Goal: Check status: Check status

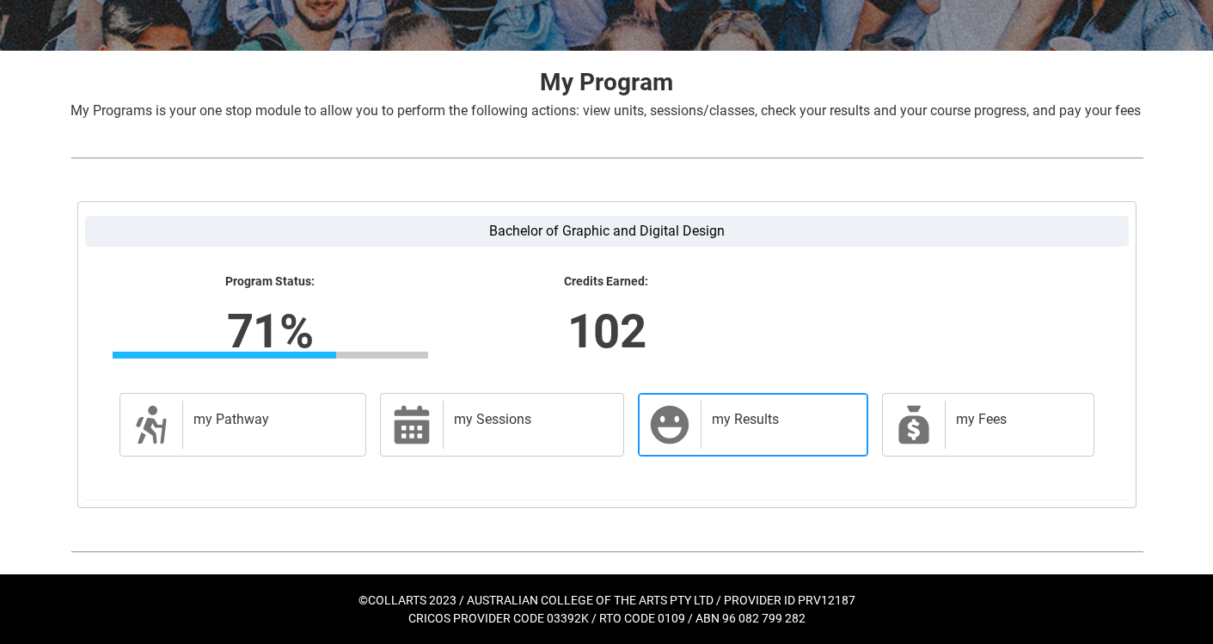
scroll to position [313, 0]
click at [751, 442] on div "my Results" at bounding box center [780, 425] width 159 height 48
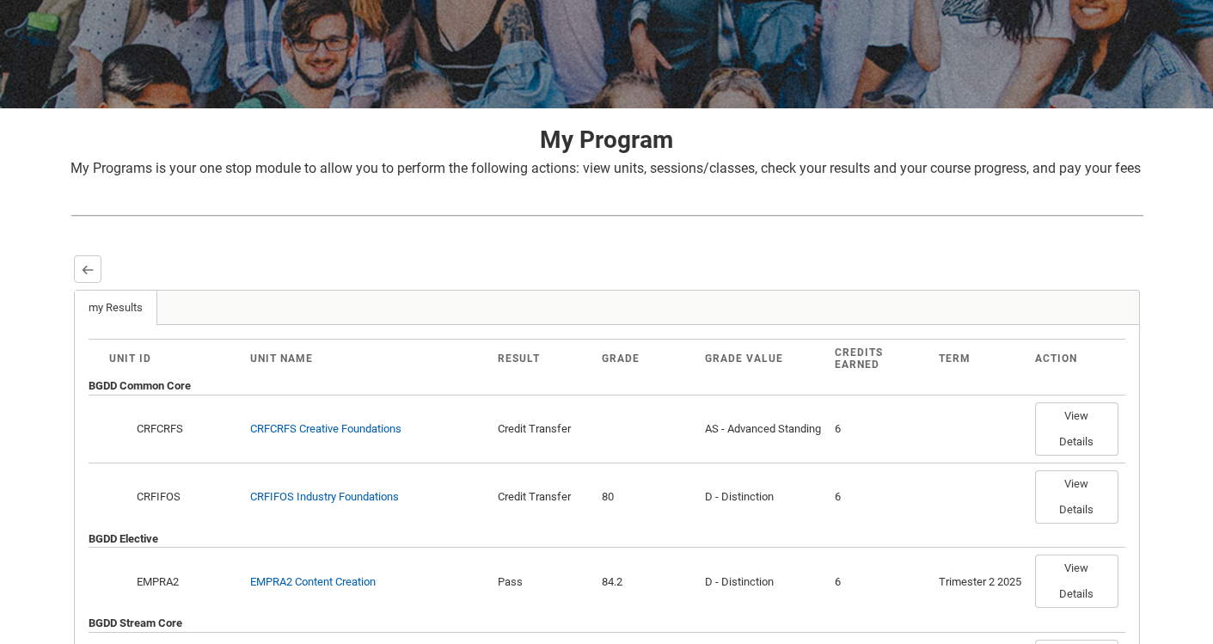
scroll to position [257, 0]
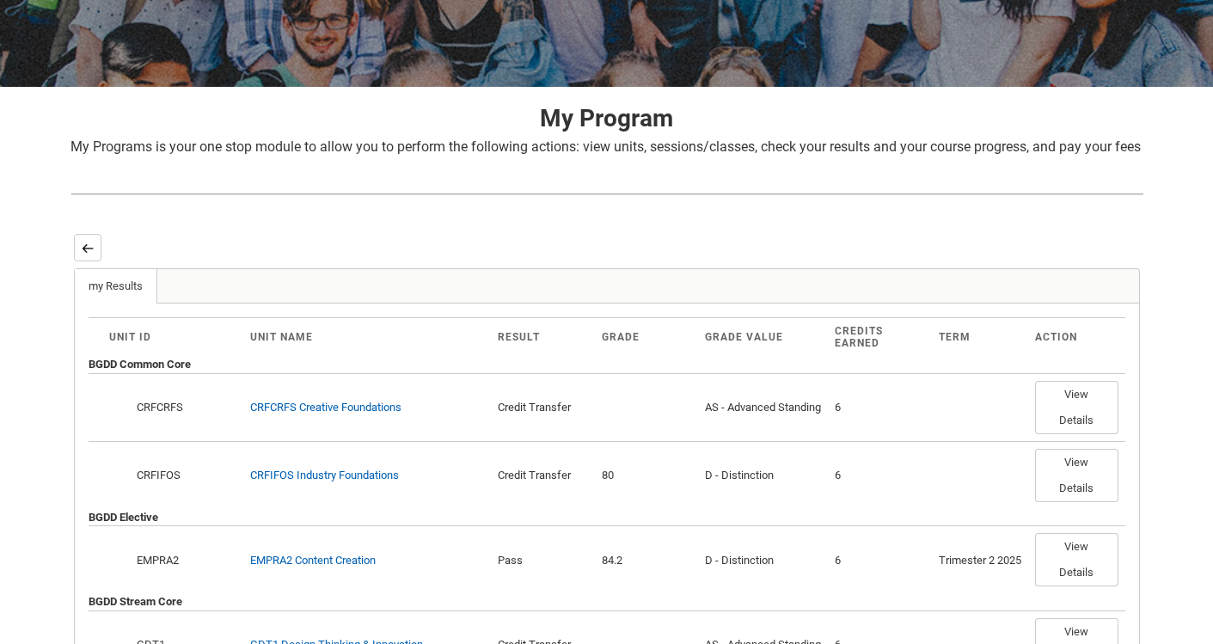
click at [86, 254] on lightning-primitive-icon "button" at bounding box center [88, 248] width 12 height 13
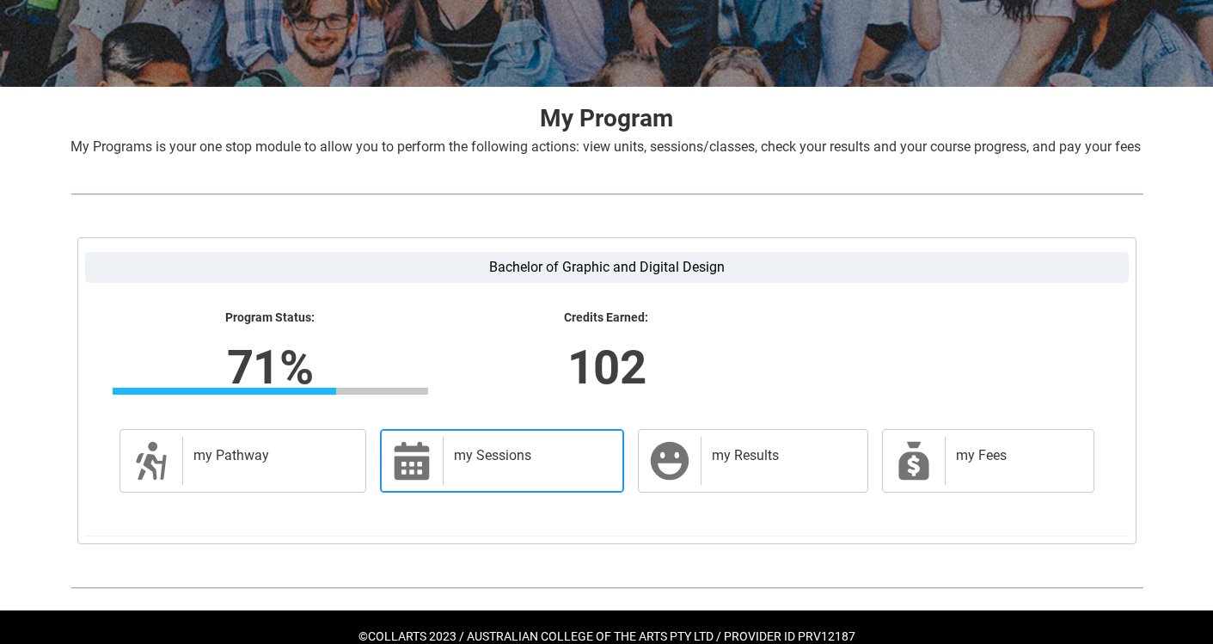
click at [460, 464] on h2 "my Sessions" at bounding box center [530, 455] width 152 height 17
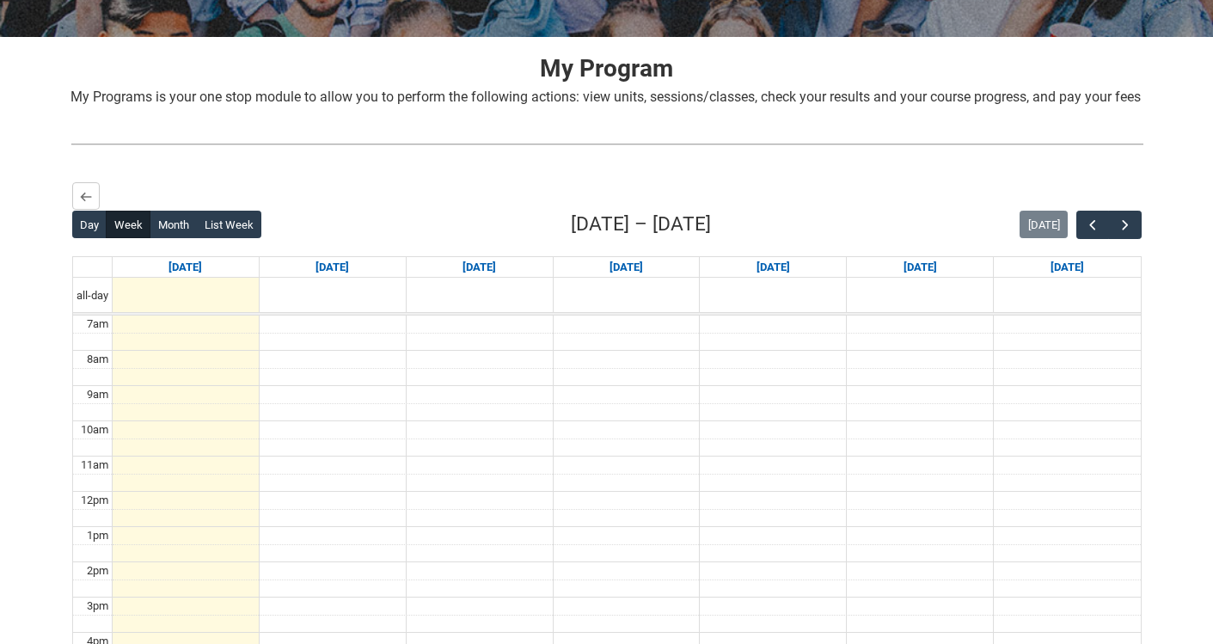
scroll to position [361, 0]
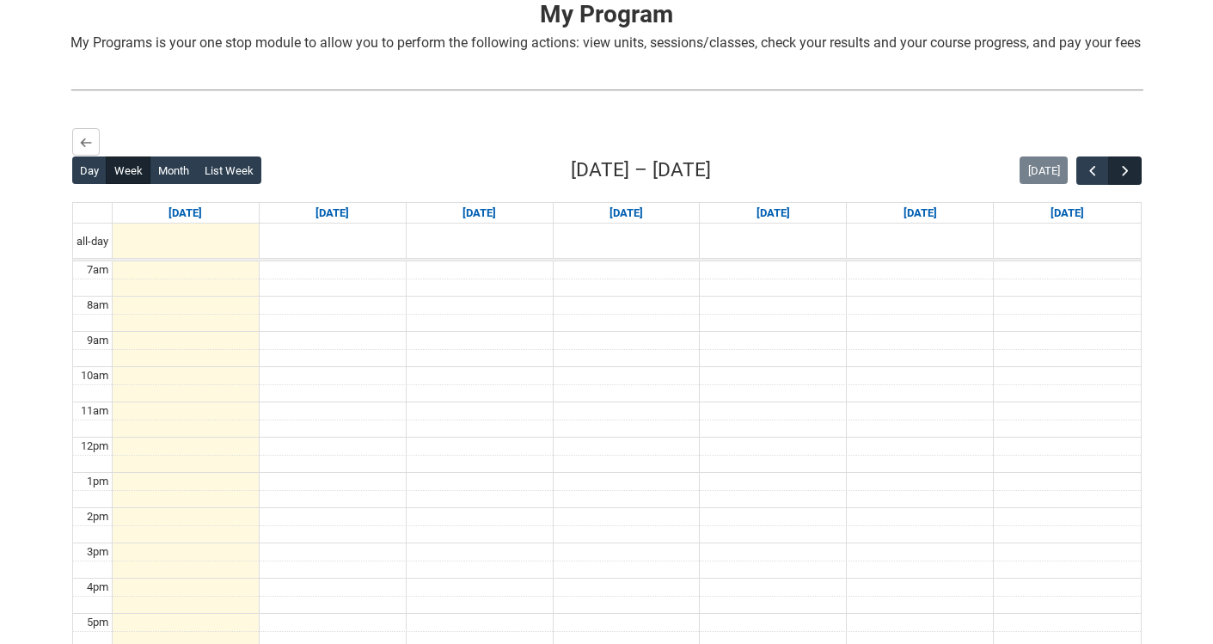
click at [1128, 180] on span "button" at bounding box center [1125, 170] width 17 height 17
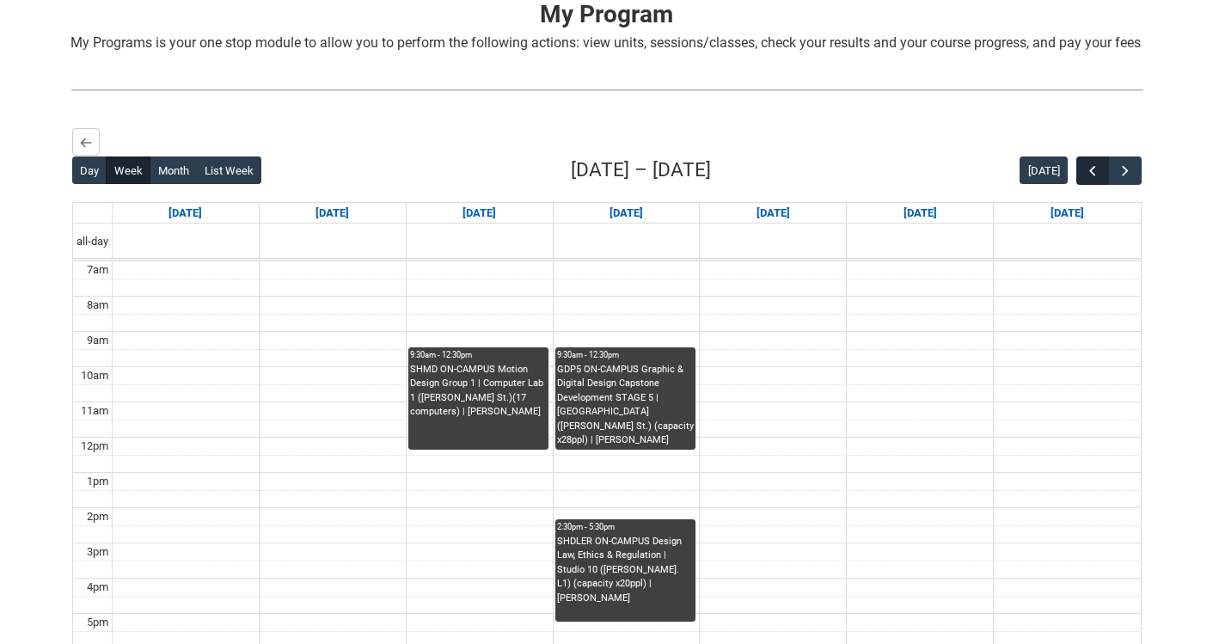
click at [1088, 180] on span "button" at bounding box center [1092, 170] width 17 height 17
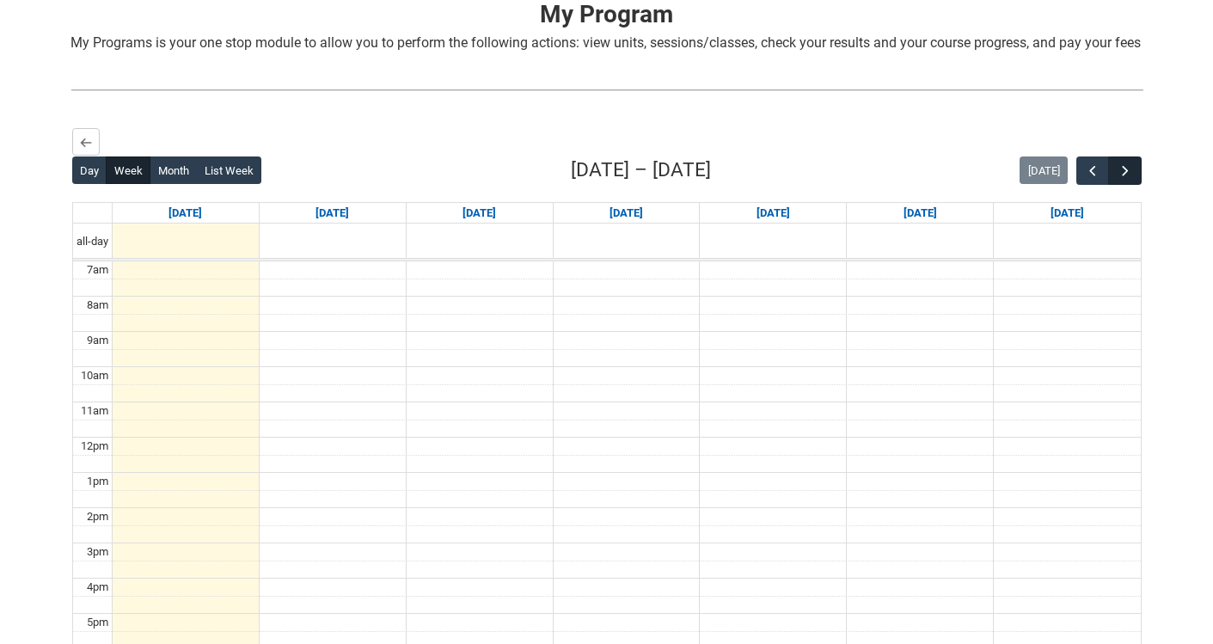
click at [1130, 180] on span "button" at bounding box center [1125, 170] width 17 height 17
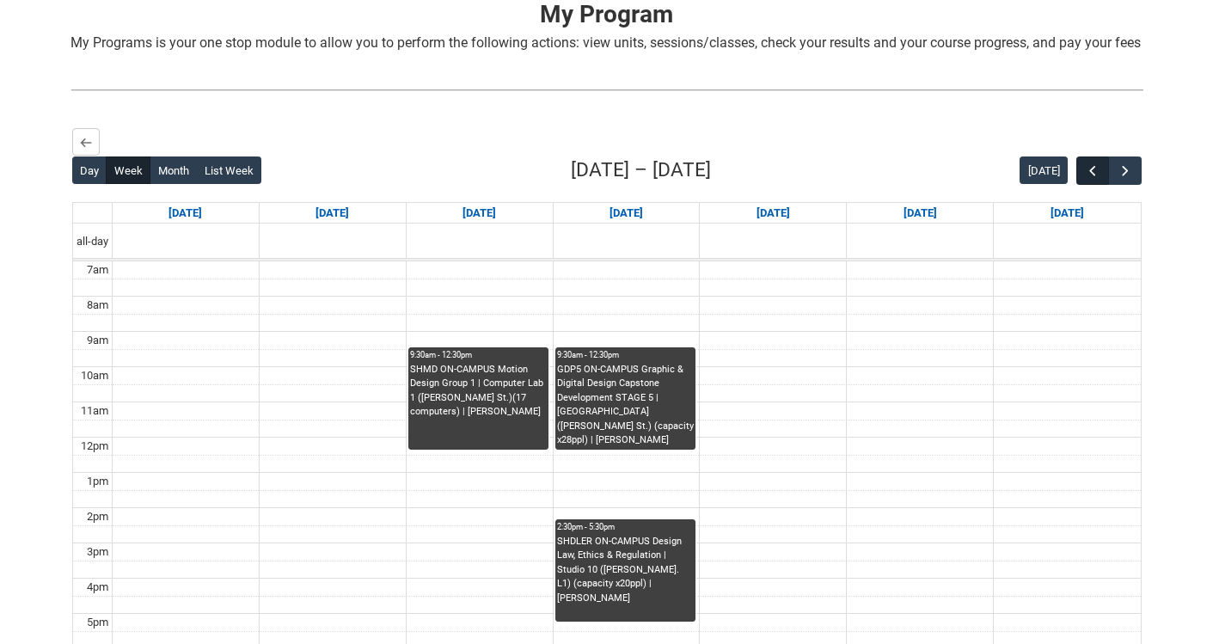
click at [1093, 180] on span "button" at bounding box center [1092, 170] width 17 height 17
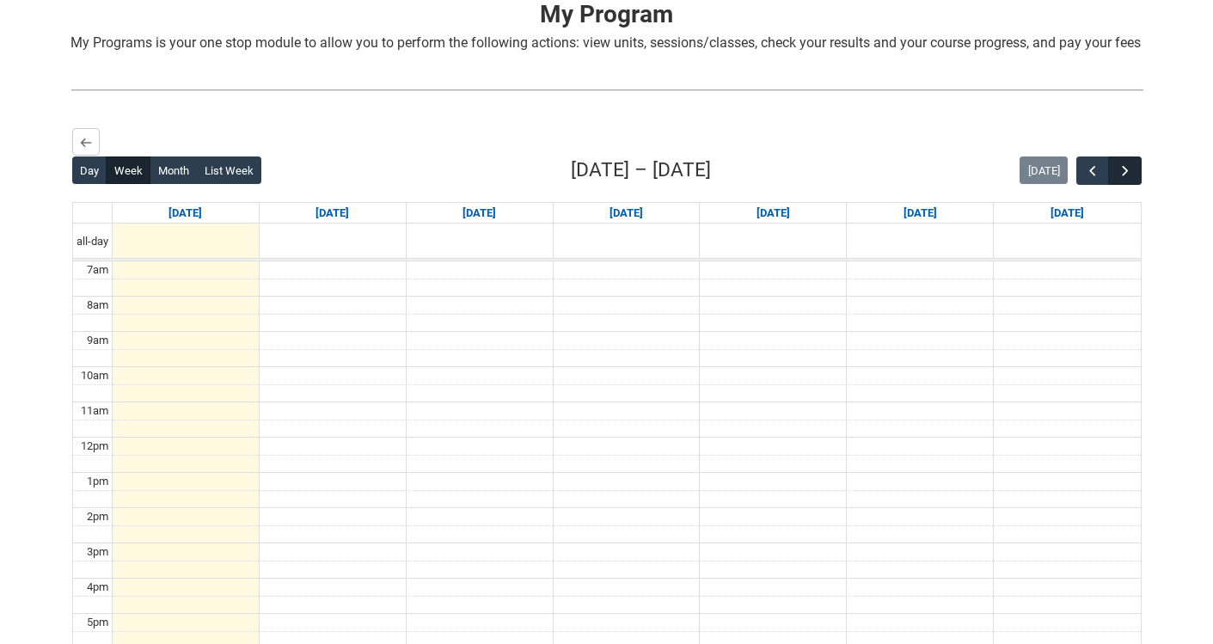
click at [1129, 180] on span "button" at bounding box center [1125, 170] width 17 height 17
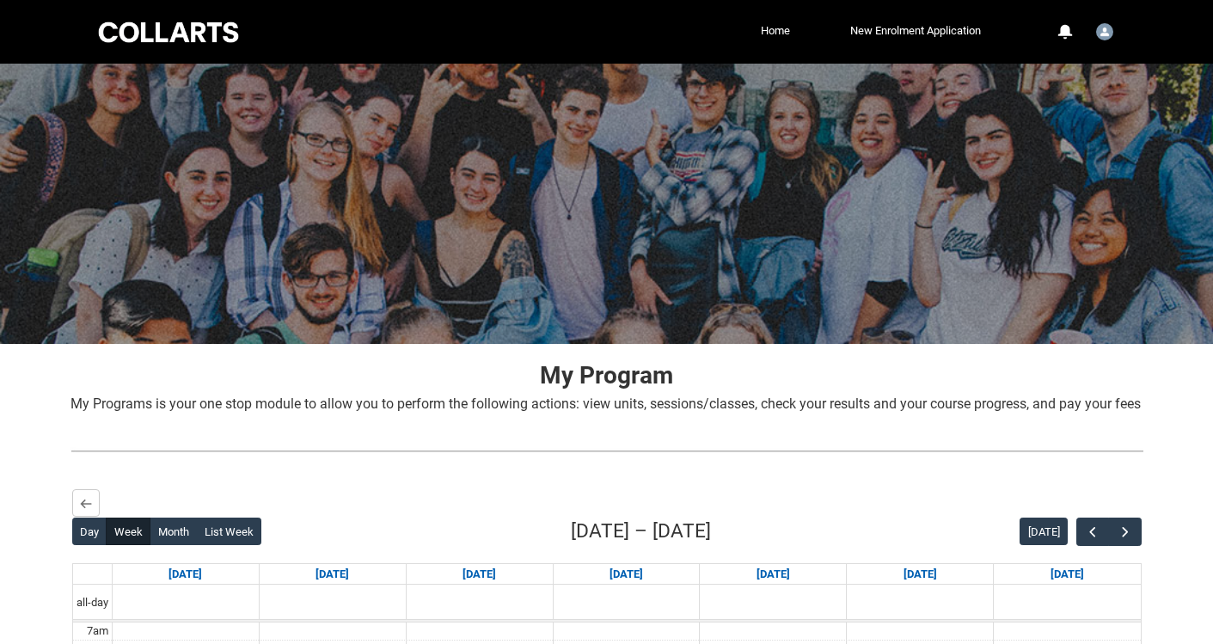
scroll to position [0, 0]
click at [83, 510] on lightning-primitive-icon "button" at bounding box center [86, 503] width 12 height 13
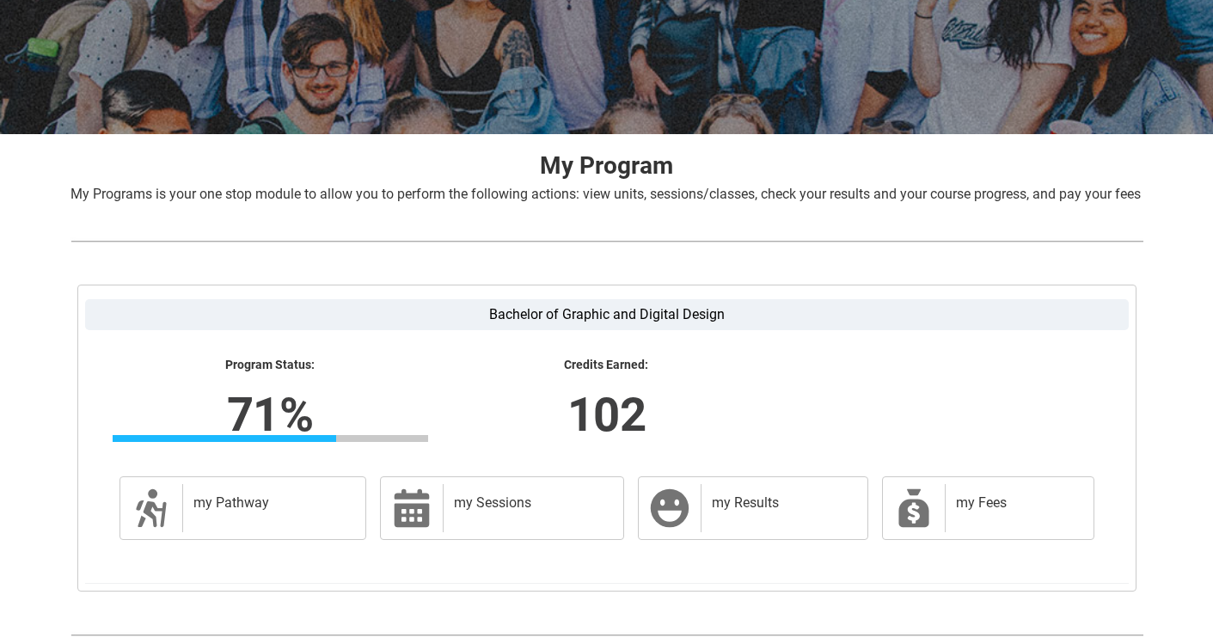
scroll to position [263, 0]
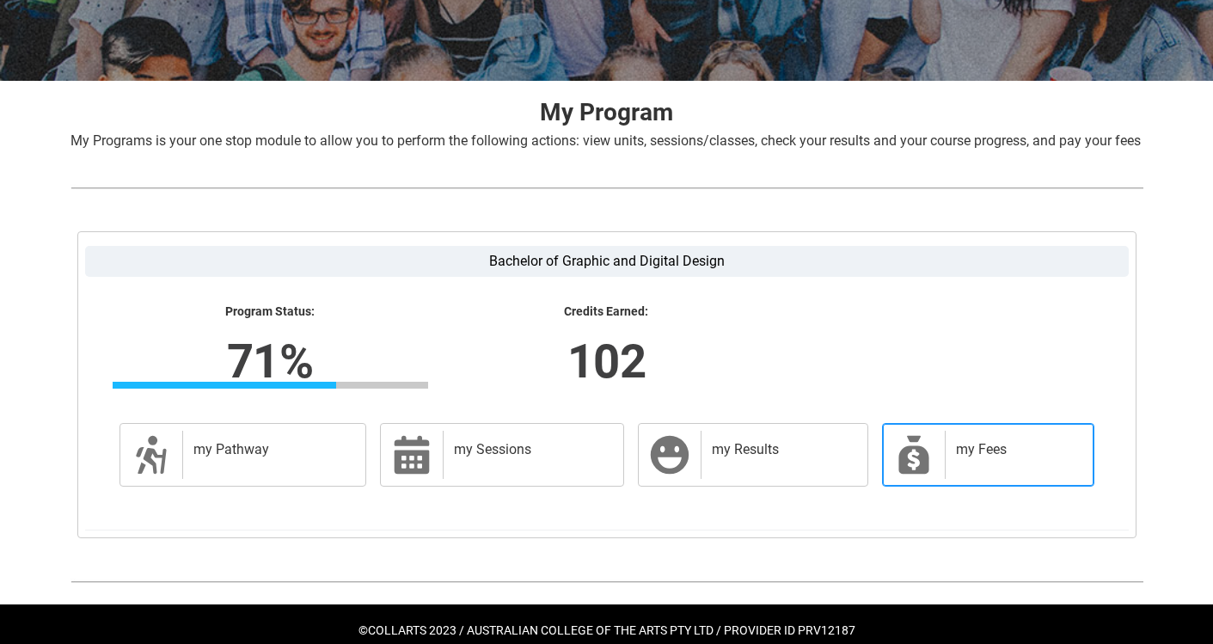
click at [1056, 479] on div "my Fees" at bounding box center [1016, 455] width 142 height 48
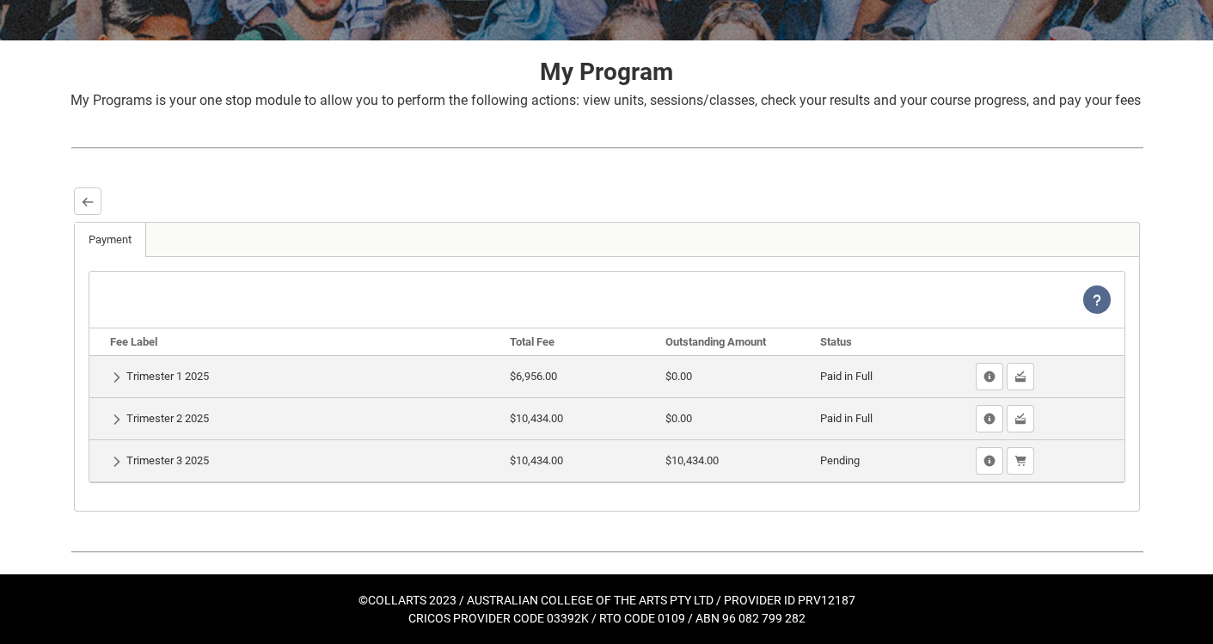
scroll to position [323, 0]
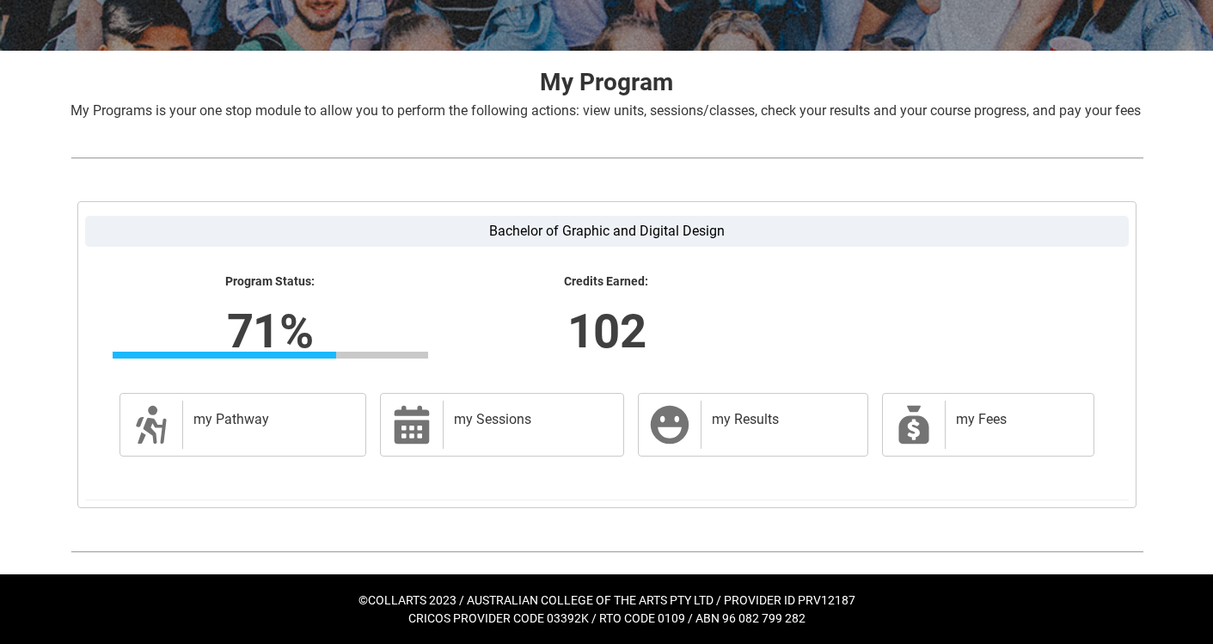
scroll to position [313, 0]
click at [1008, 424] on h2 "my Fees" at bounding box center [1016, 419] width 120 height 17
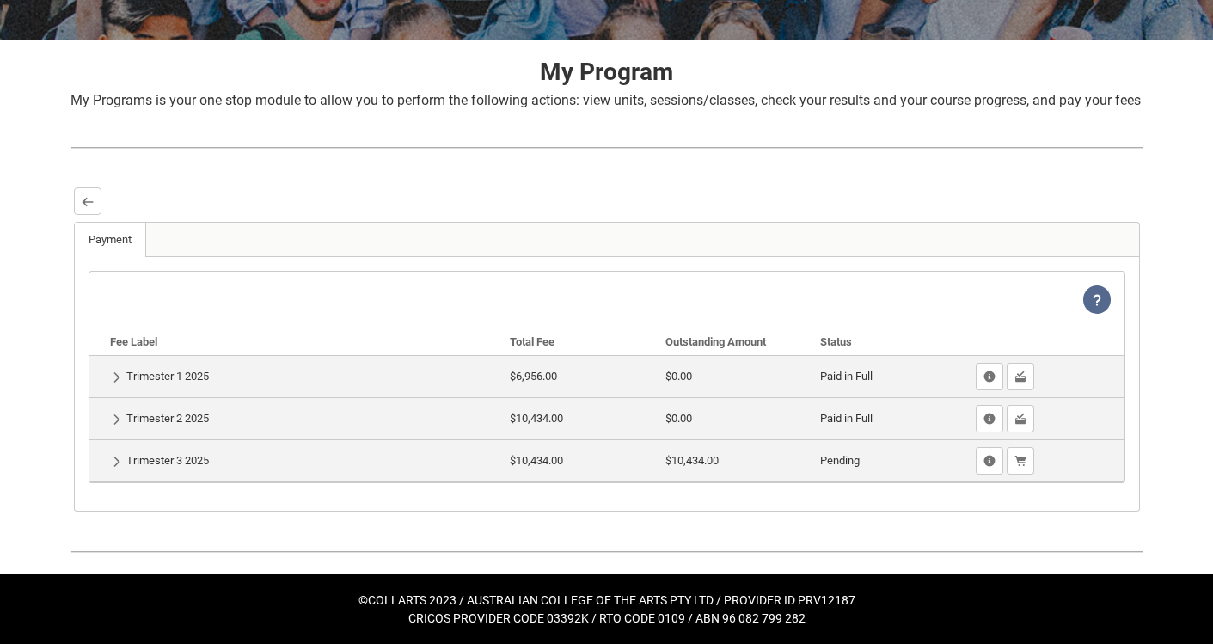
scroll to position [323, 0]
click at [1020, 466] on lightning-primitive-icon "button" at bounding box center [1020, 461] width 12 height 13
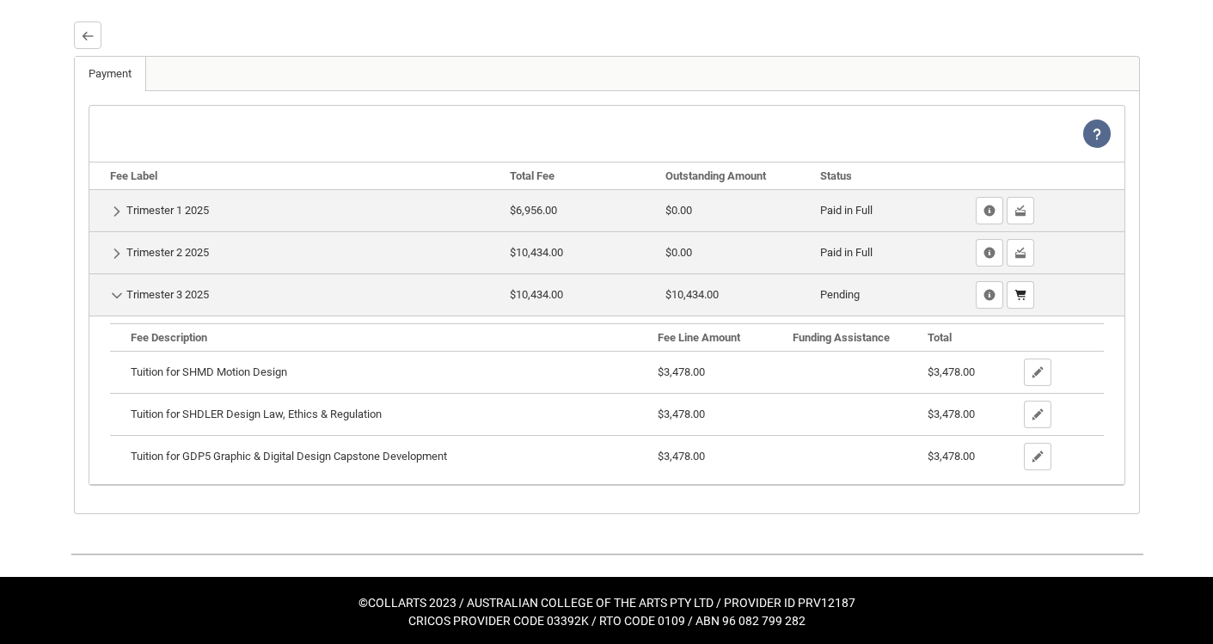
scroll to position [472, 0]
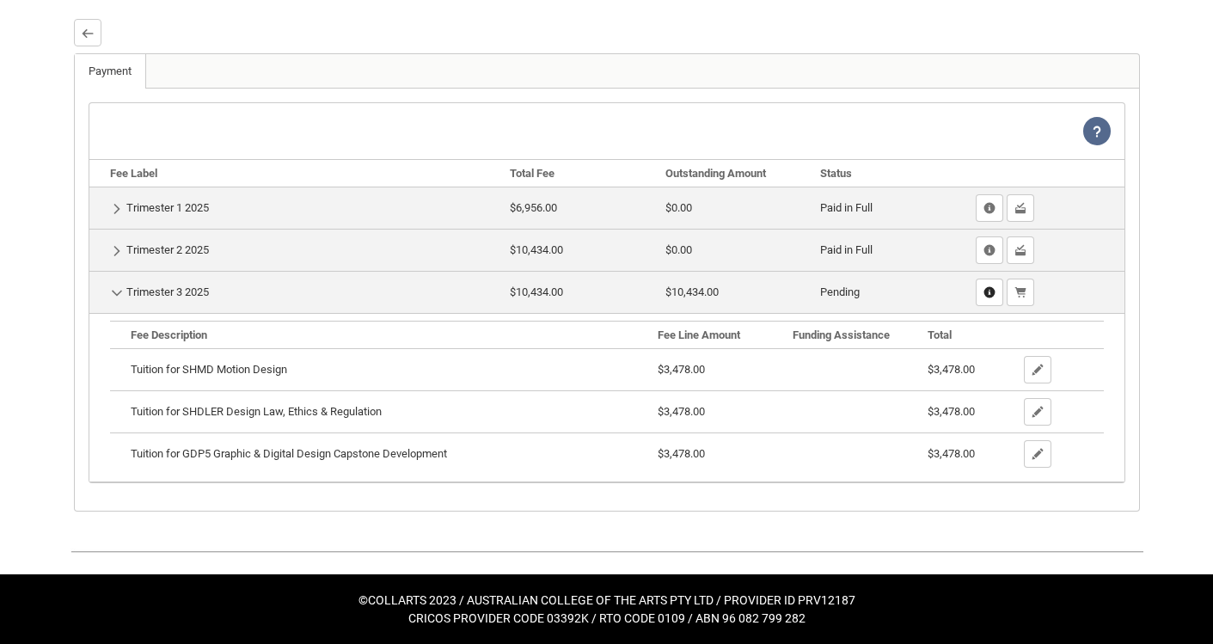
click at [983, 299] on lightning-primitive-icon "button" at bounding box center [989, 292] width 12 height 13
click at [1021, 299] on lightning-primitive-icon "button" at bounding box center [1020, 292] width 12 height 13
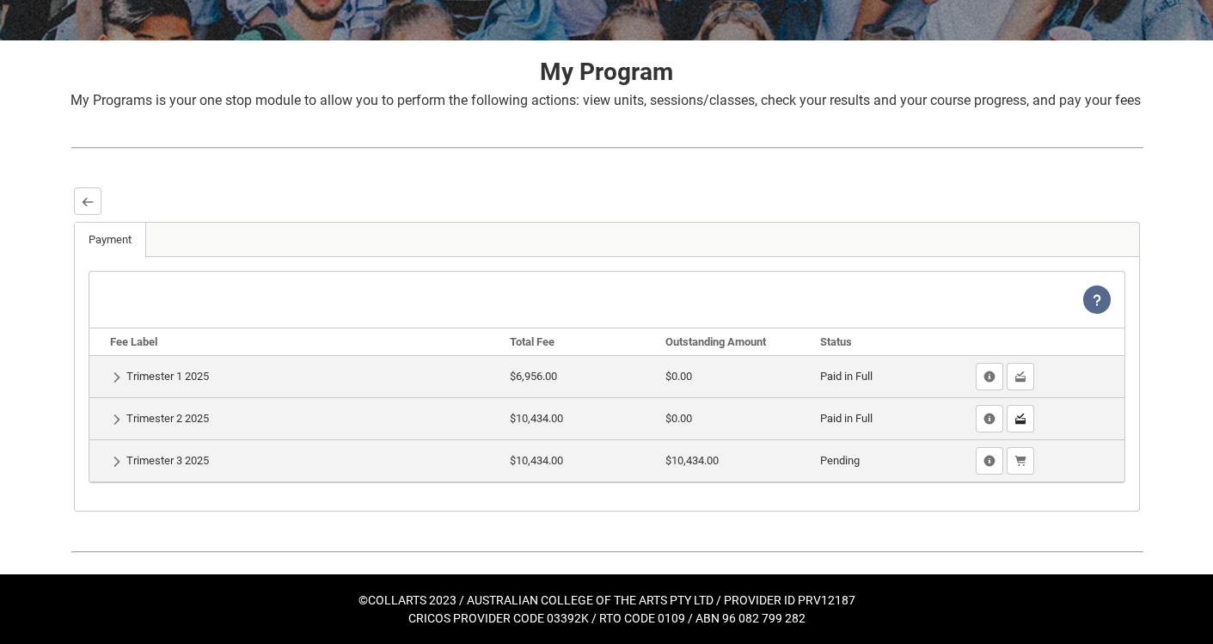
click at [1025, 414] on lightning-primitive-icon "button" at bounding box center [1020, 419] width 12 height 13
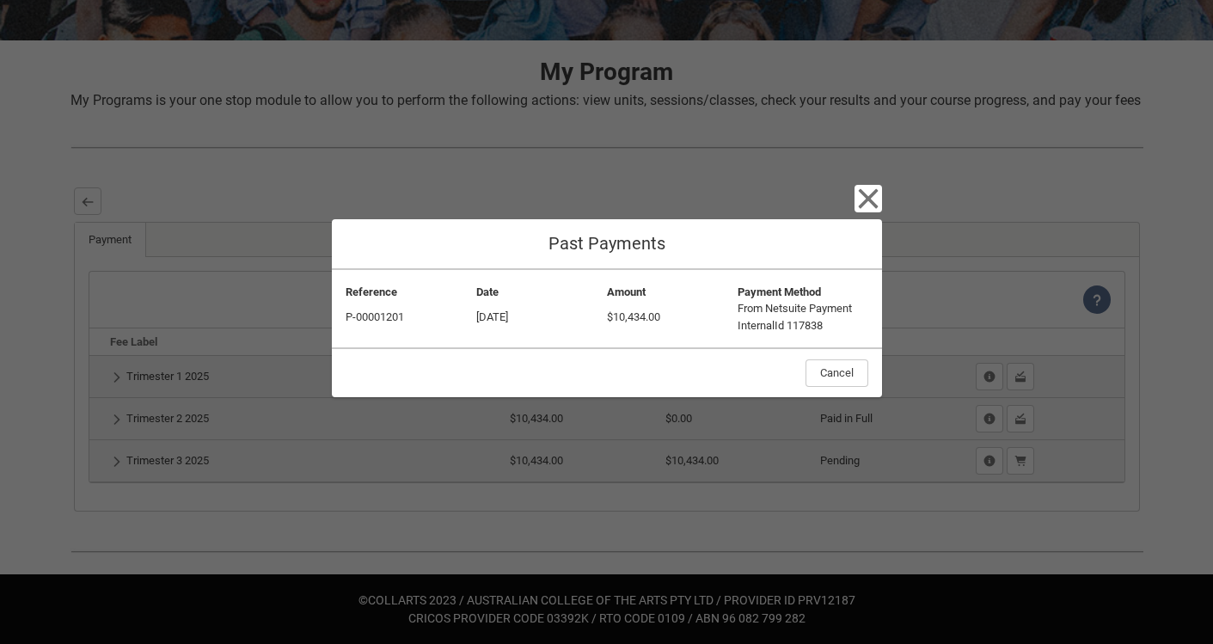
click at [869, 190] on icon "button" at bounding box center [868, 199] width 28 height 28
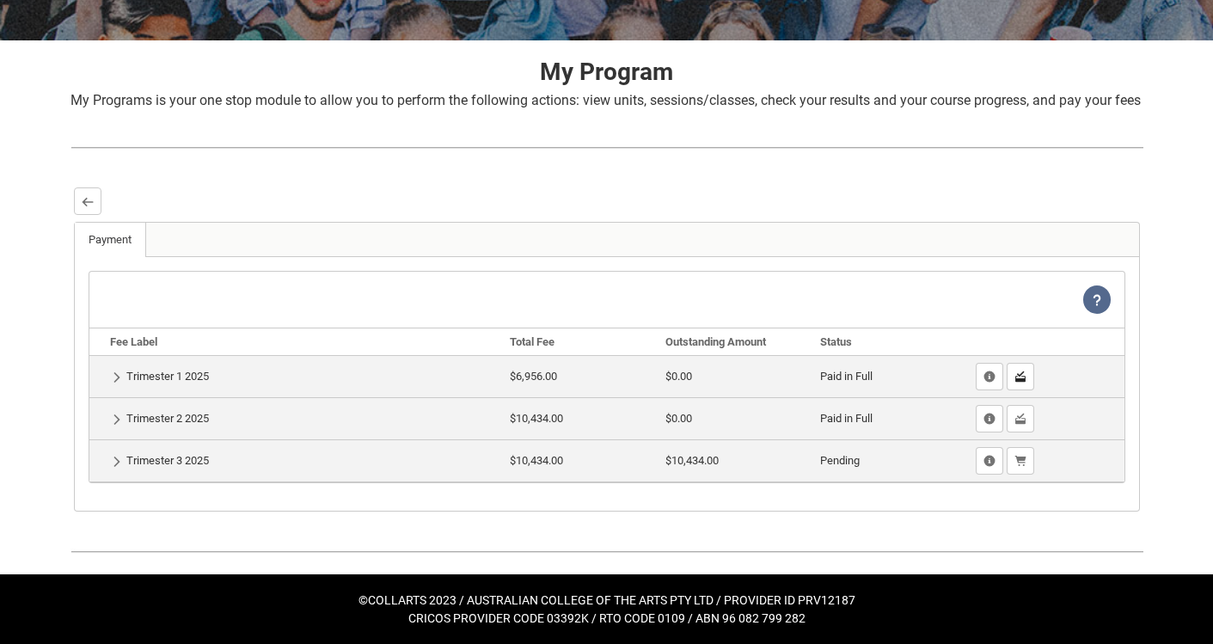
click at [1014, 379] on lightning-primitive-icon "button" at bounding box center [1020, 376] width 12 height 13
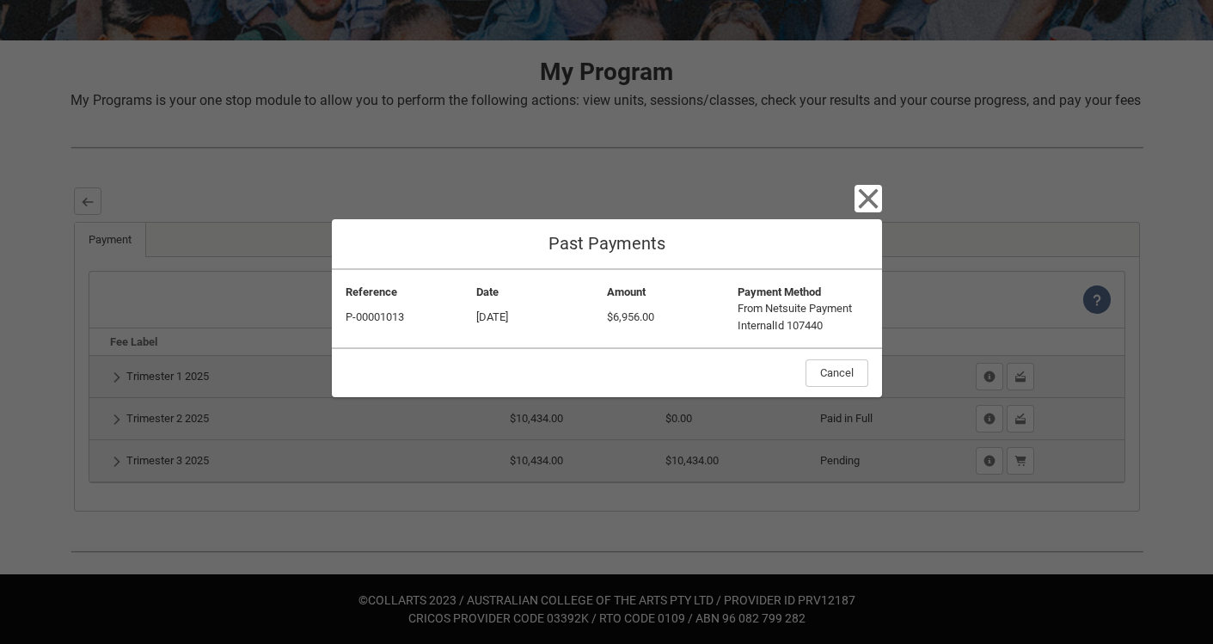
click at [878, 187] on icon "button" at bounding box center [868, 199] width 28 height 28
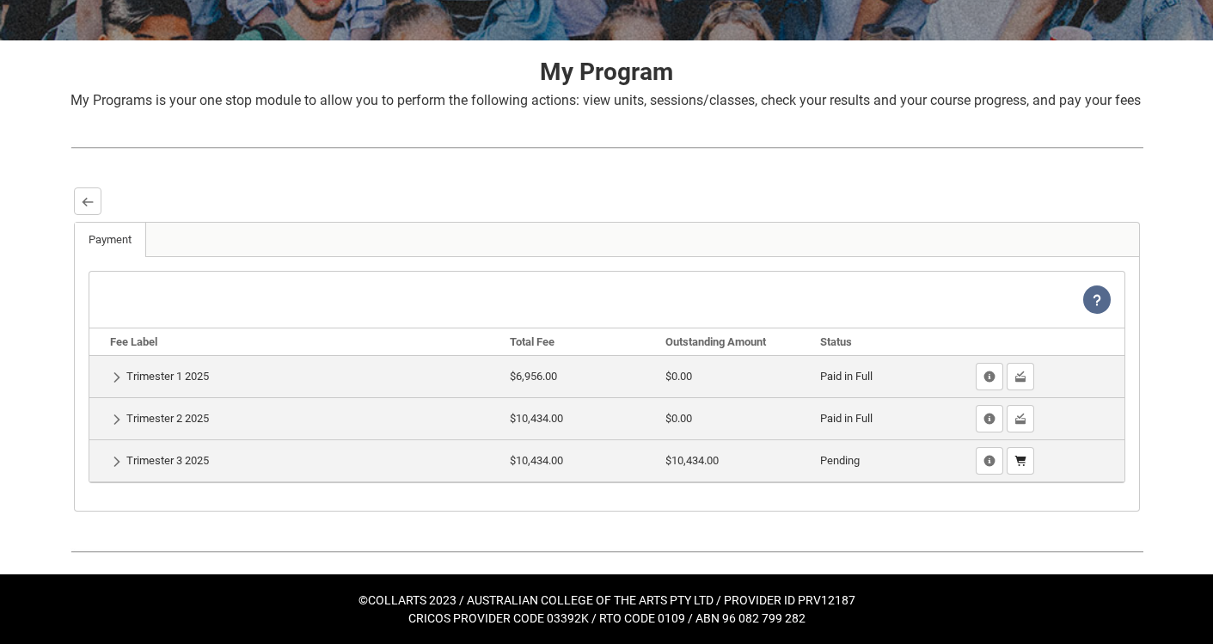
click at [1025, 469] on button "Pay Now" at bounding box center [1021, 461] width 28 height 28
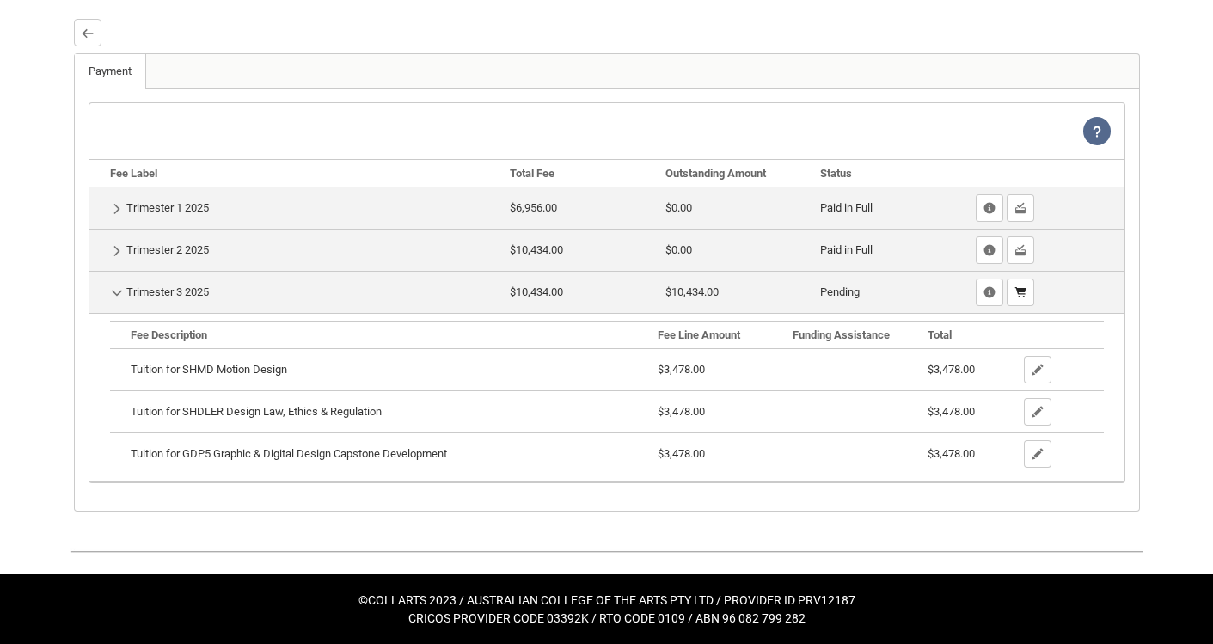
click at [1019, 297] on lightning-primitive-icon "button" at bounding box center [1020, 292] width 12 height 13
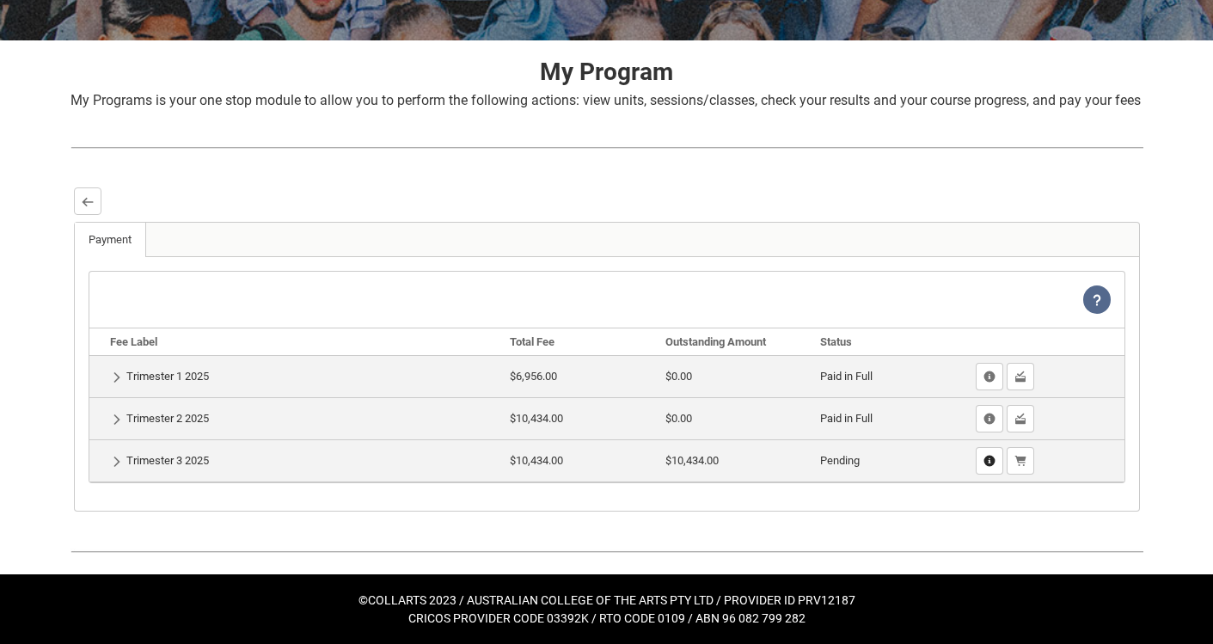
click at [989, 462] on lightning-primitive-icon "button" at bounding box center [989, 461] width 12 height 13
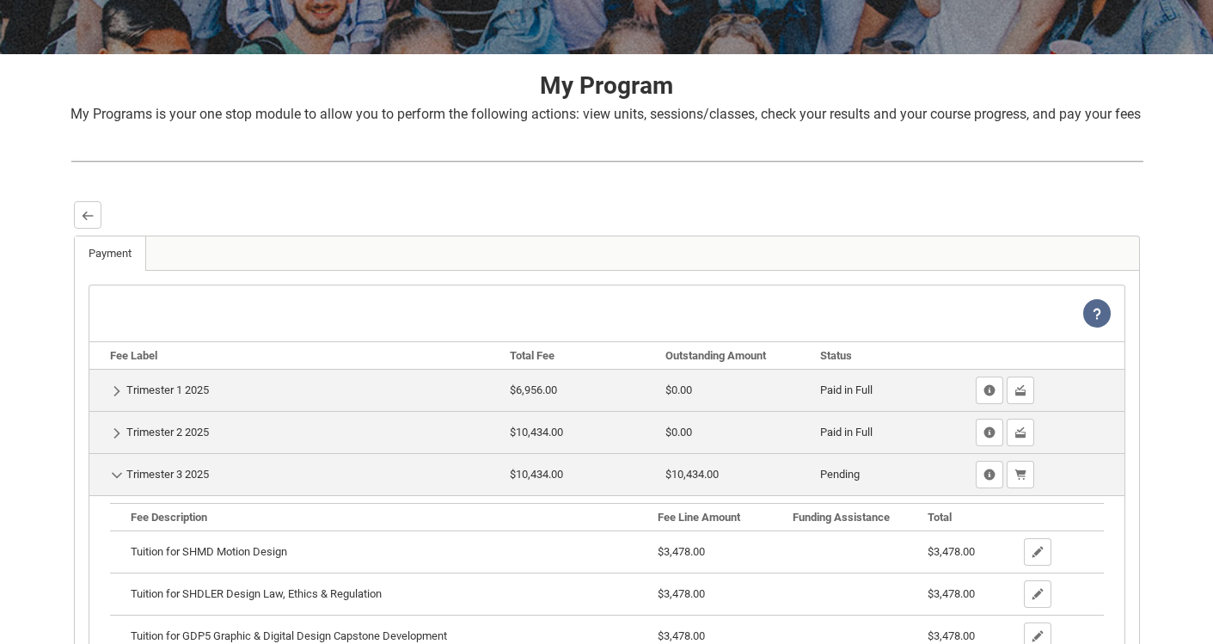
scroll to position [407, 0]
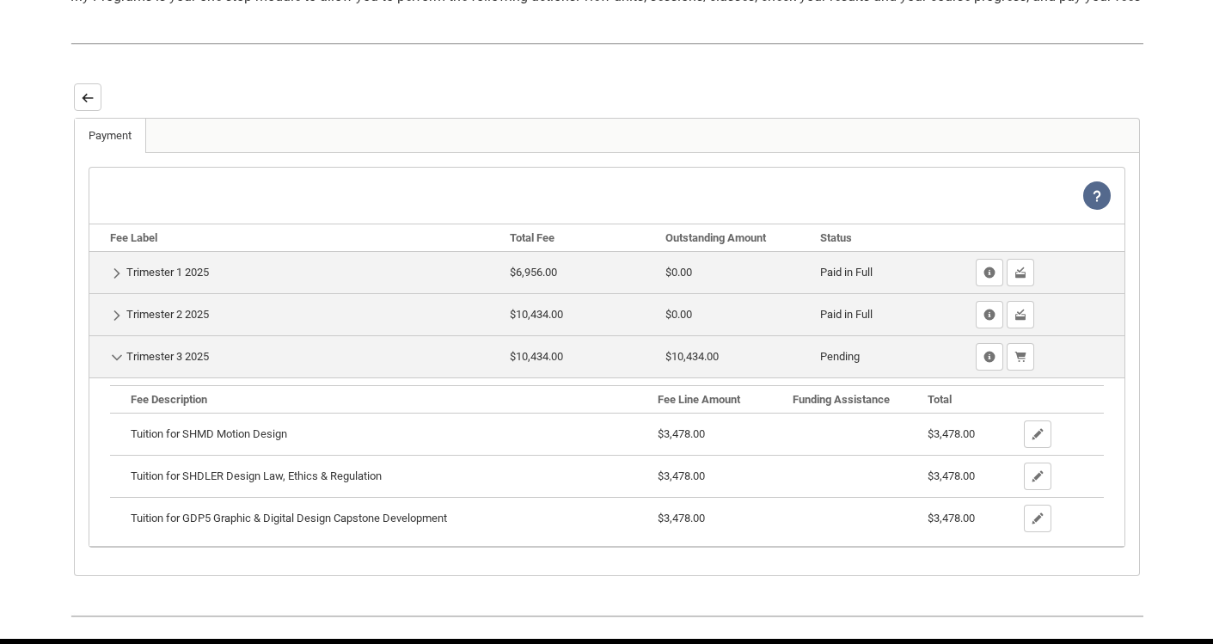
click at [82, 104] on lightning-primitive-icon "button" at bounding box center [88, 97] width 12 height 13
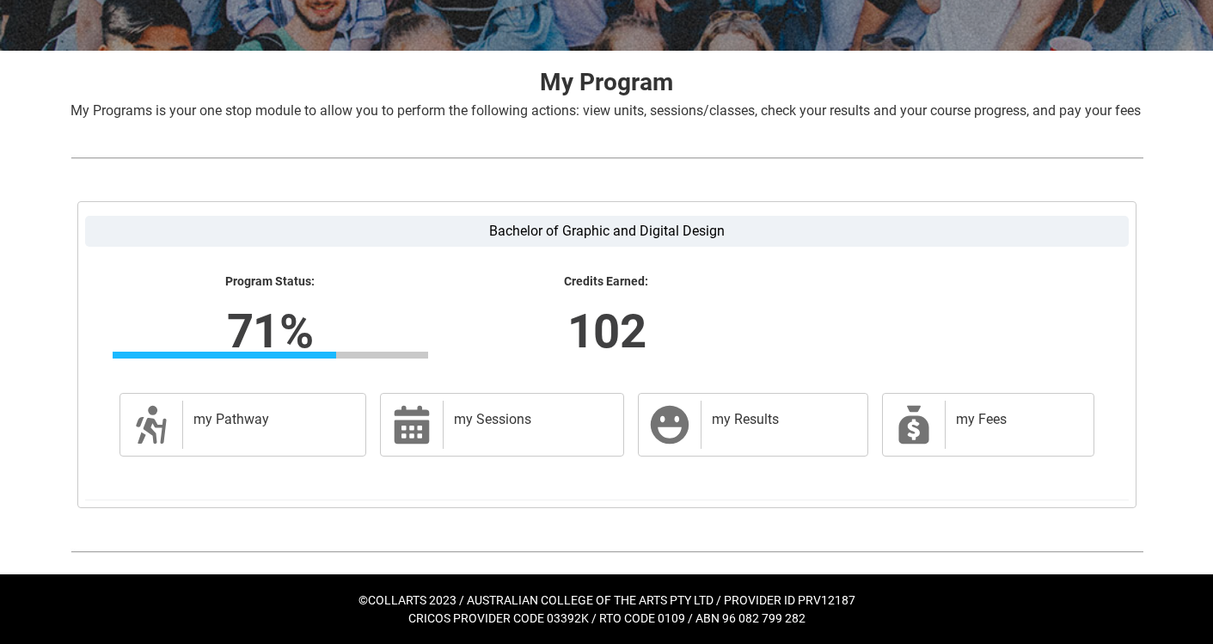
scroll to position [313, 0]
click at [967, 434] on div "my Fees" at bounding box center [1016, 425] width 142 height 48
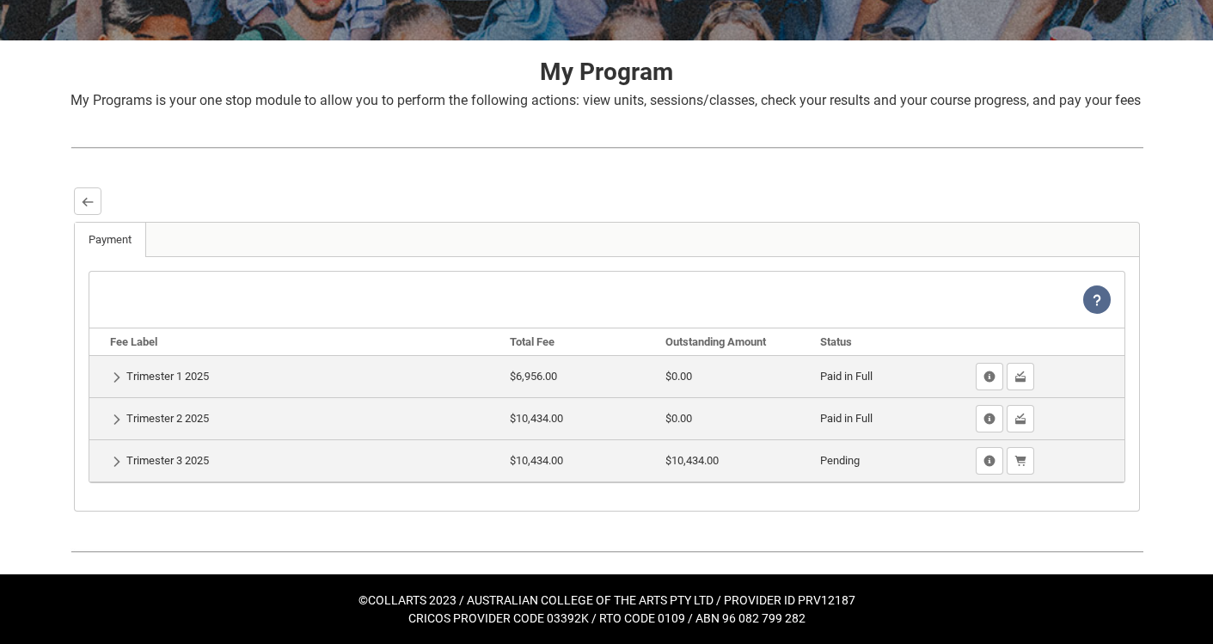
scroll to position [323, 0]
click at [91, 211] on button "Back" at bounding box center [88, 201] width 28 height 28
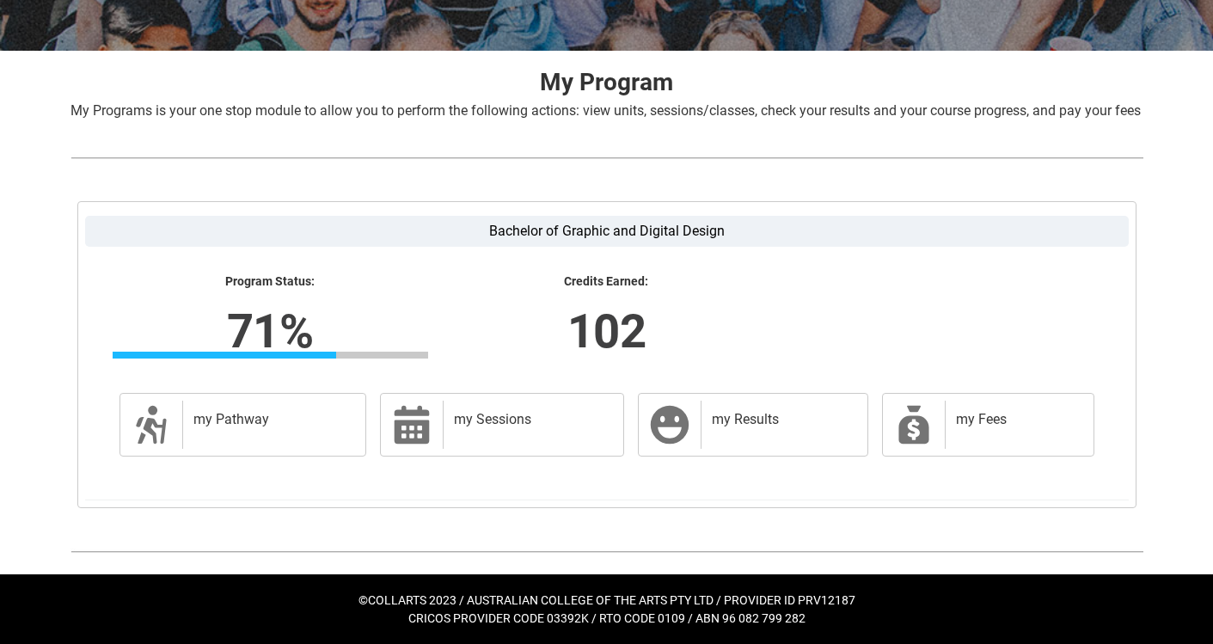
scroll to position [313, 0]
click at [501, 448] on div "my Sessions" at bounding box center [530, 425] width 174 height 48
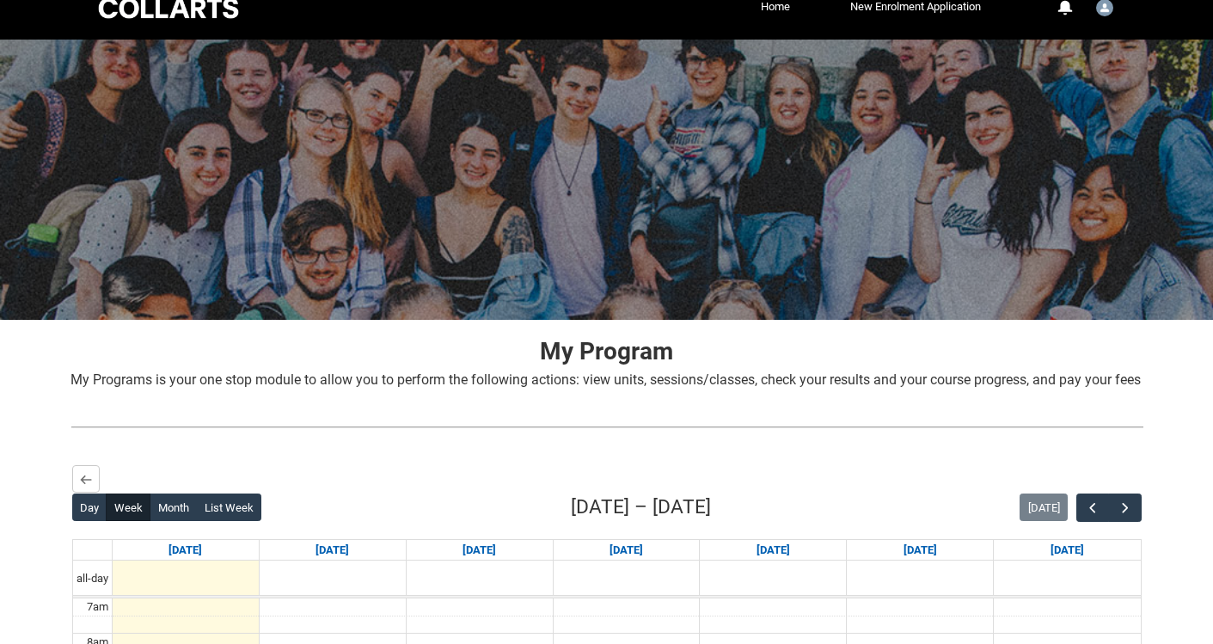
scroll to position [234, 0]
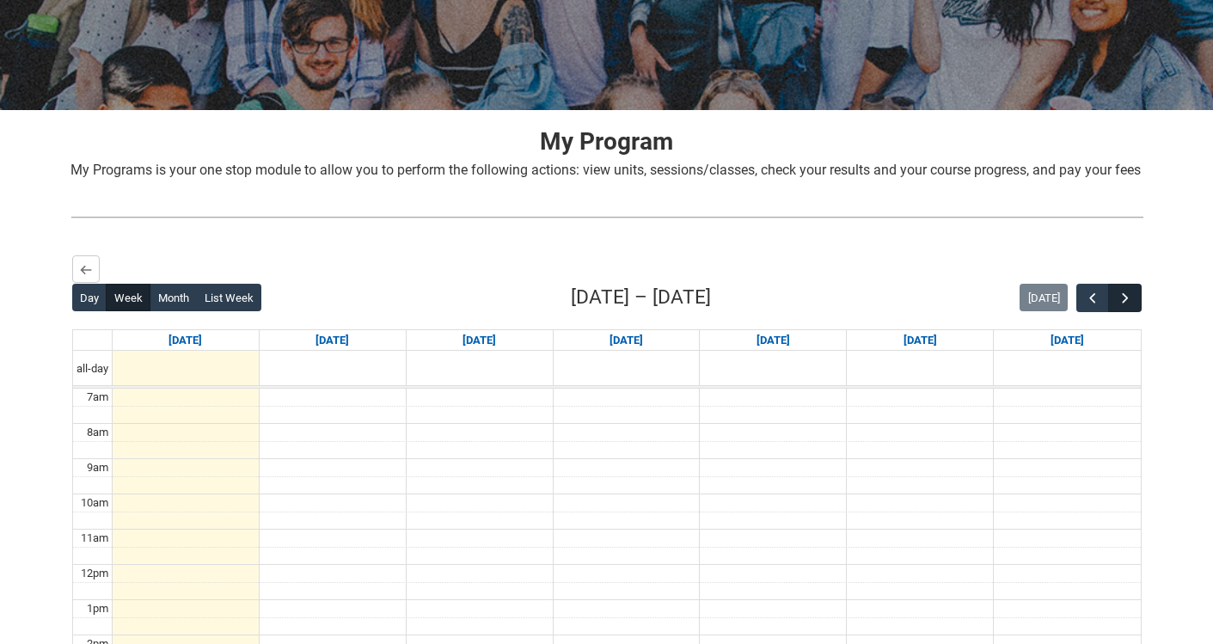
click at [1121, 307] on span "button" at bounding box center [1125, 298] width 17 height 17
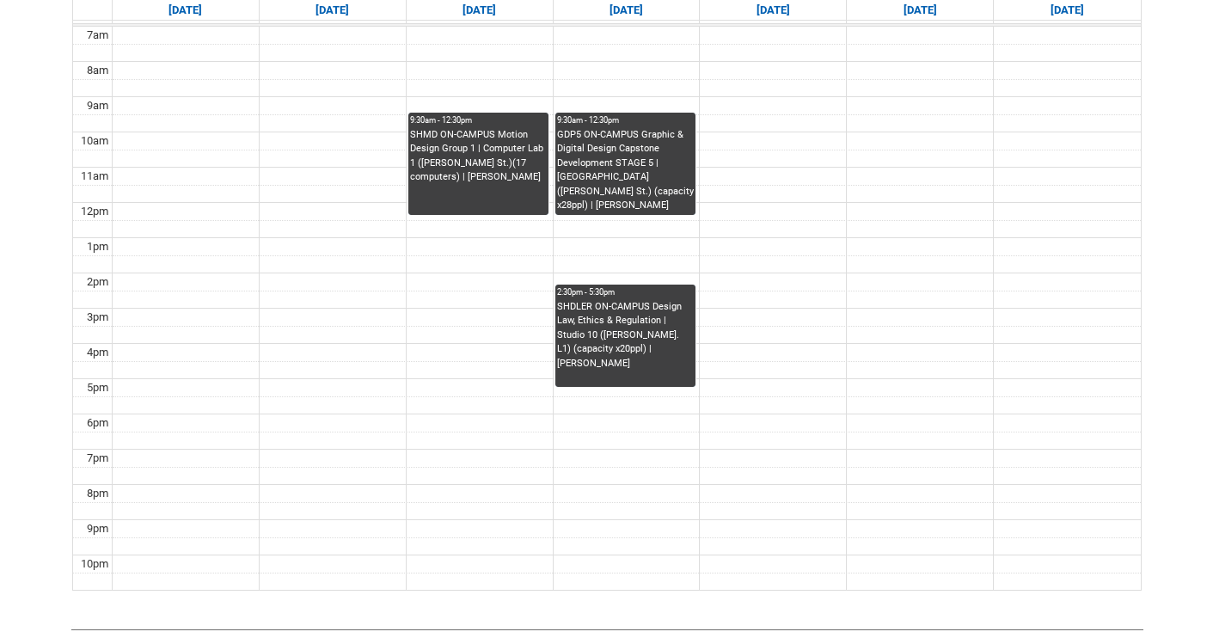
scroll to position [597, 0]
